Goal: Task Accomplishment & Management: Manage account settings

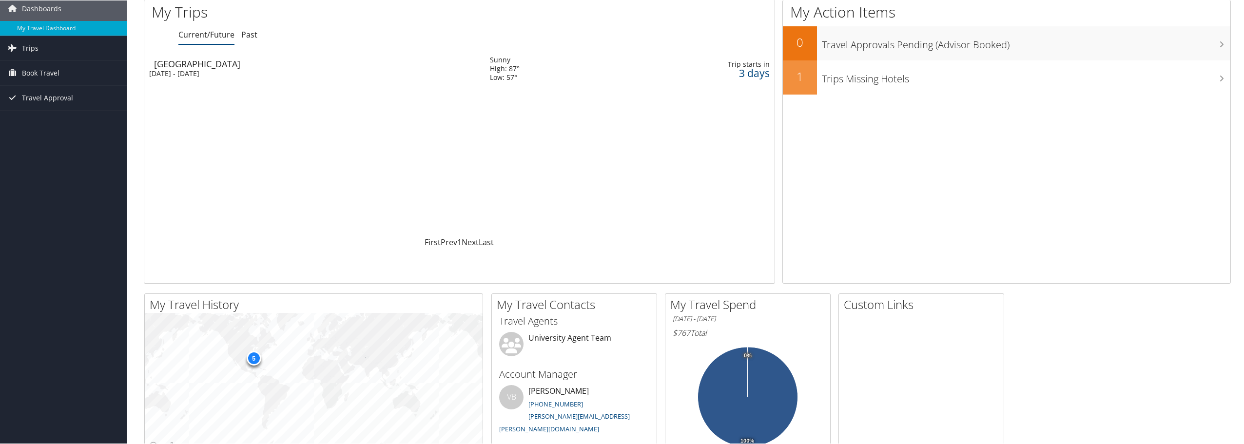
scroll to position [99, 0]
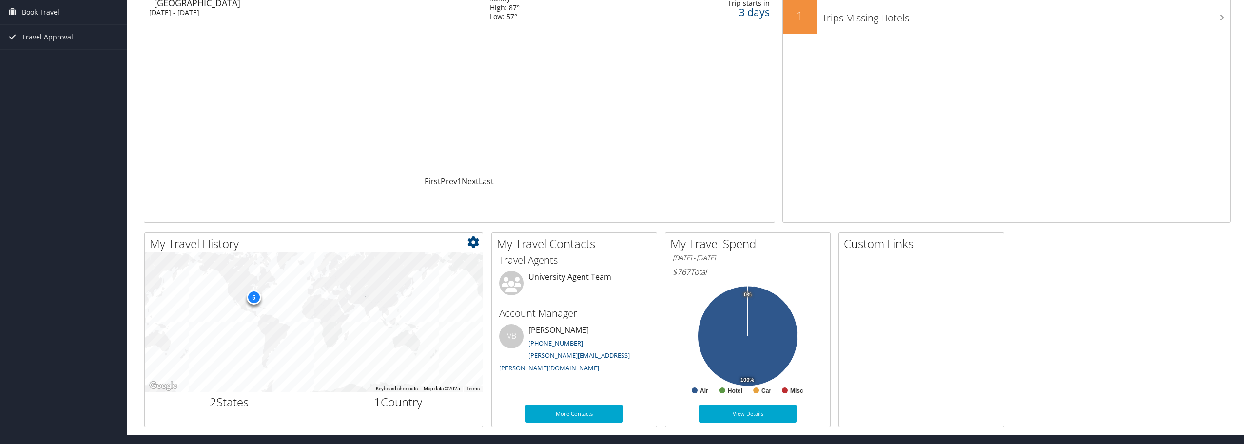
click at [257, 296] on div "5" at bounding box center [253, 297] width 15 height 15
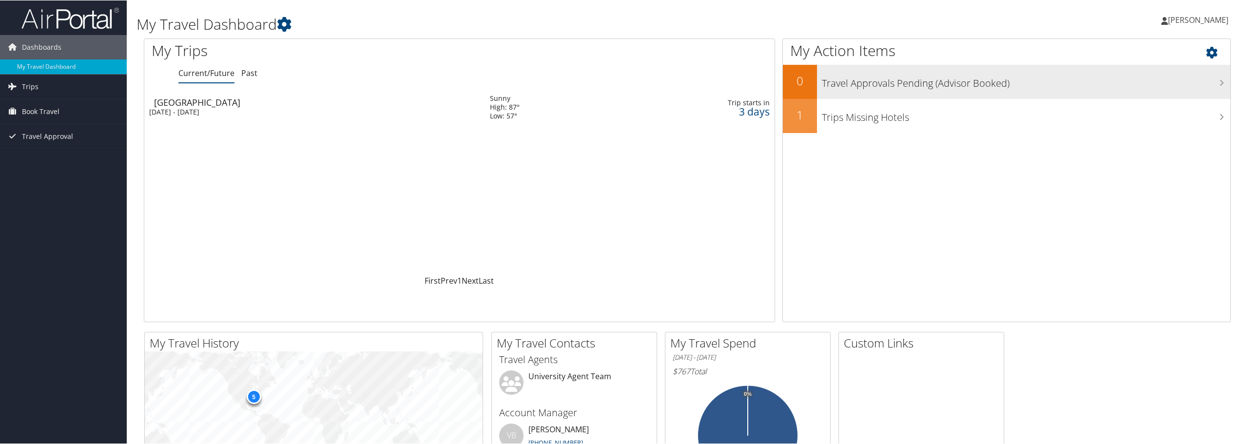
click at [866, 88] on h3 "Travel Approvals Pending (Advisor Booked)" at bounding box center [1026, 80] width 408 height 19
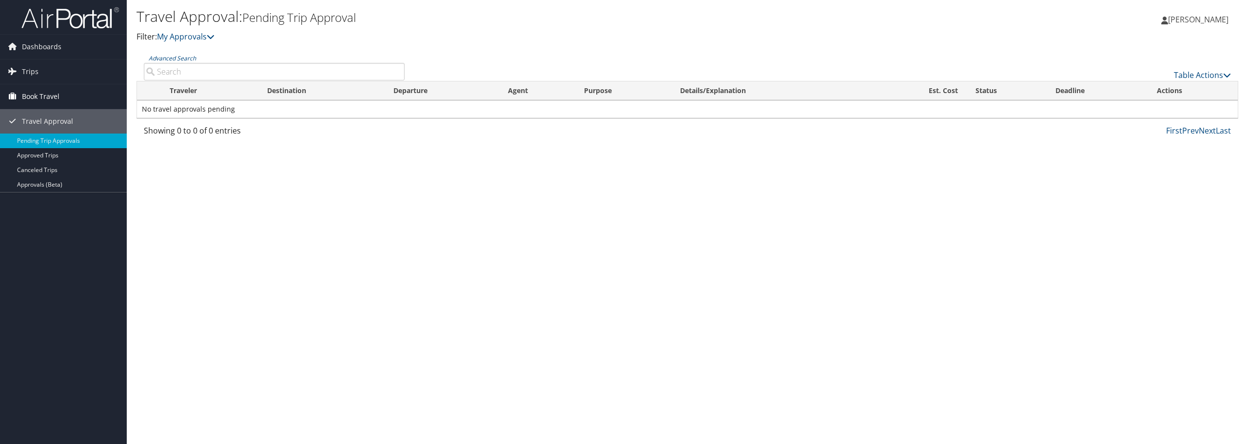
click at [50, 93] on span "Book Travel" at bounding box center [41, 96] width 38 height 24
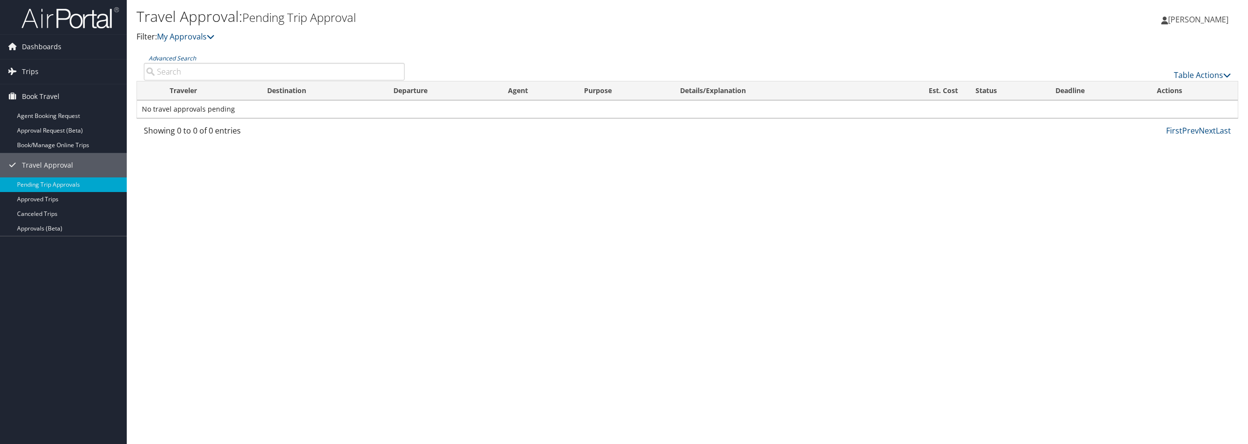
click at [255, 304] on div "Travel Approval: Pending Trip Approval Filter: My Approvals [PERSON_NAME] [PERS…" at bounding box center [687, 222] width 1121 height 444
